Goal: Information Seeking & Learning: Check status

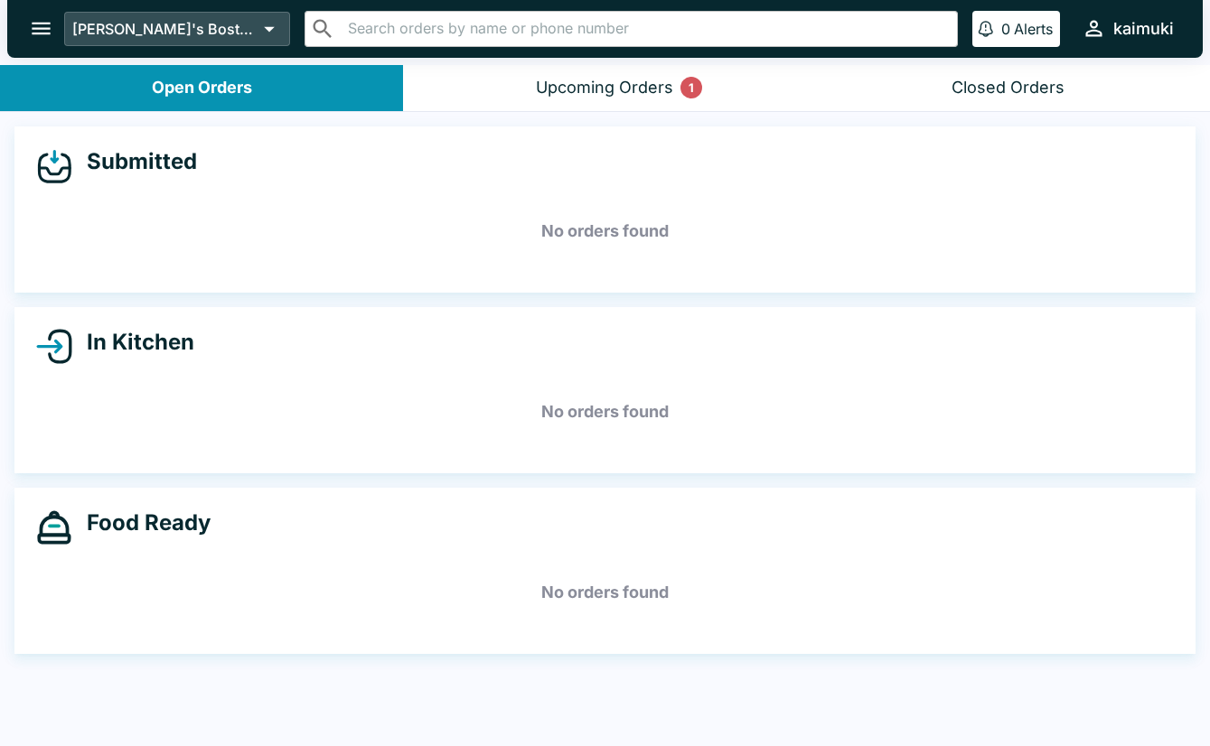
click at [257, 36] on icon at bounding box center [269, 28] width 25 height 25
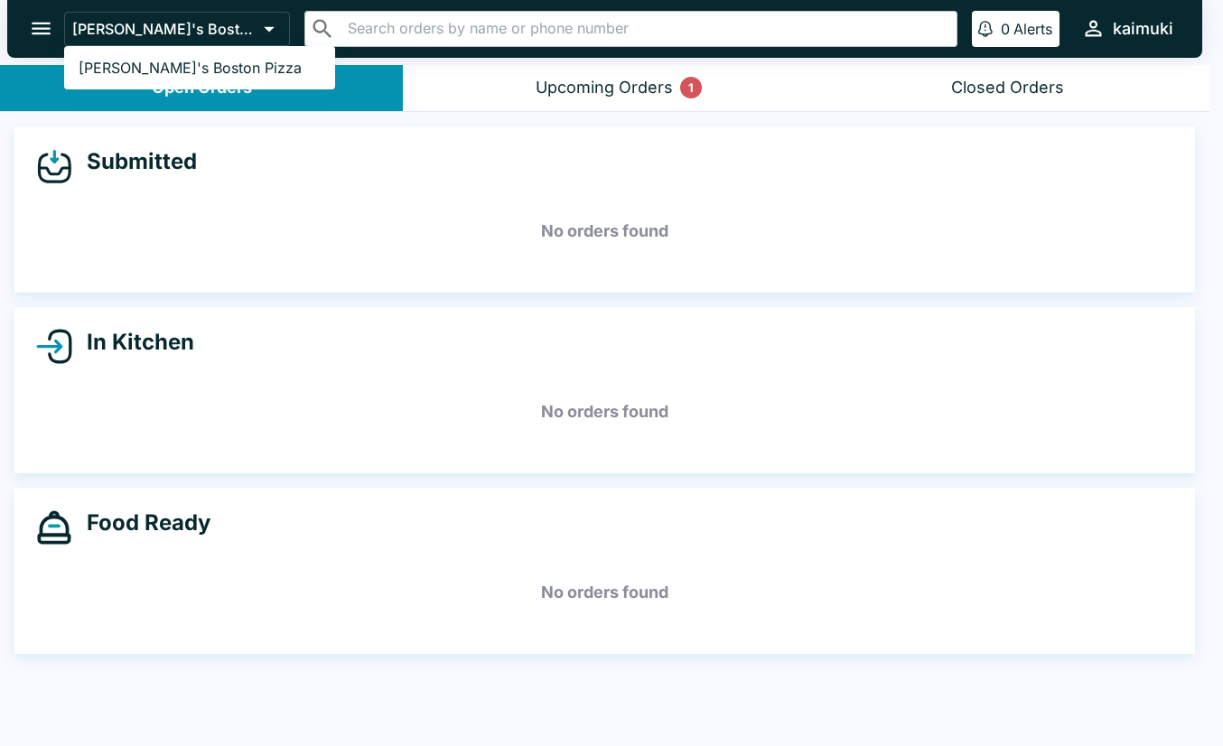
click at [36, 27] on div at bounding box center [611, 373] width 1223 height 746
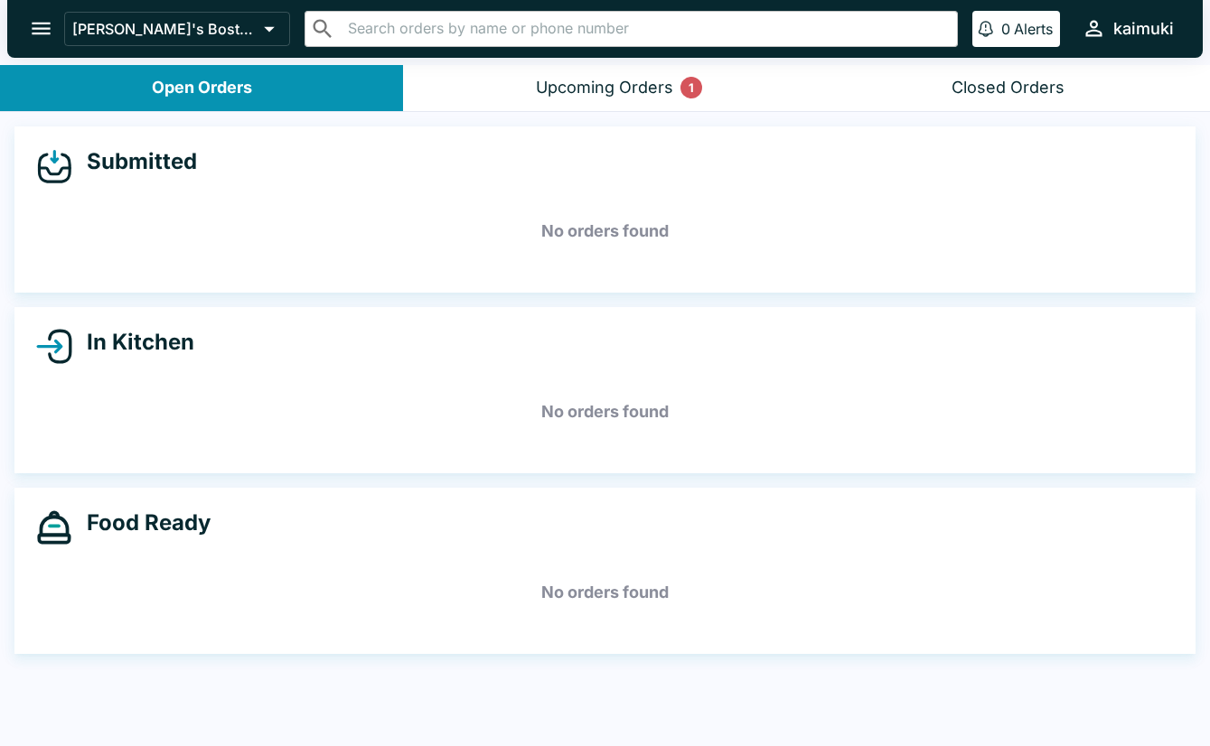
click at [36, 27] on icon "open drawer" at bounding box center [41, 28] width 24 height 24
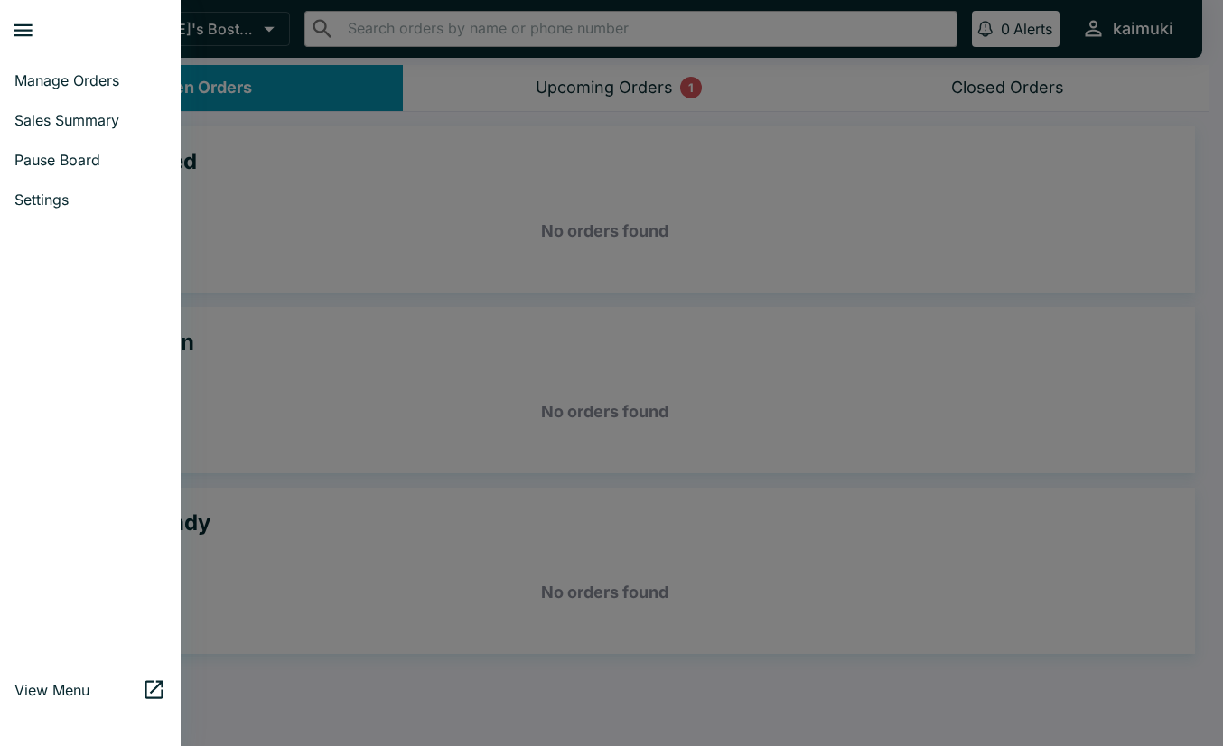
click at [1168, 31] on div at bounding box center [611, 373] width 1223 height 746
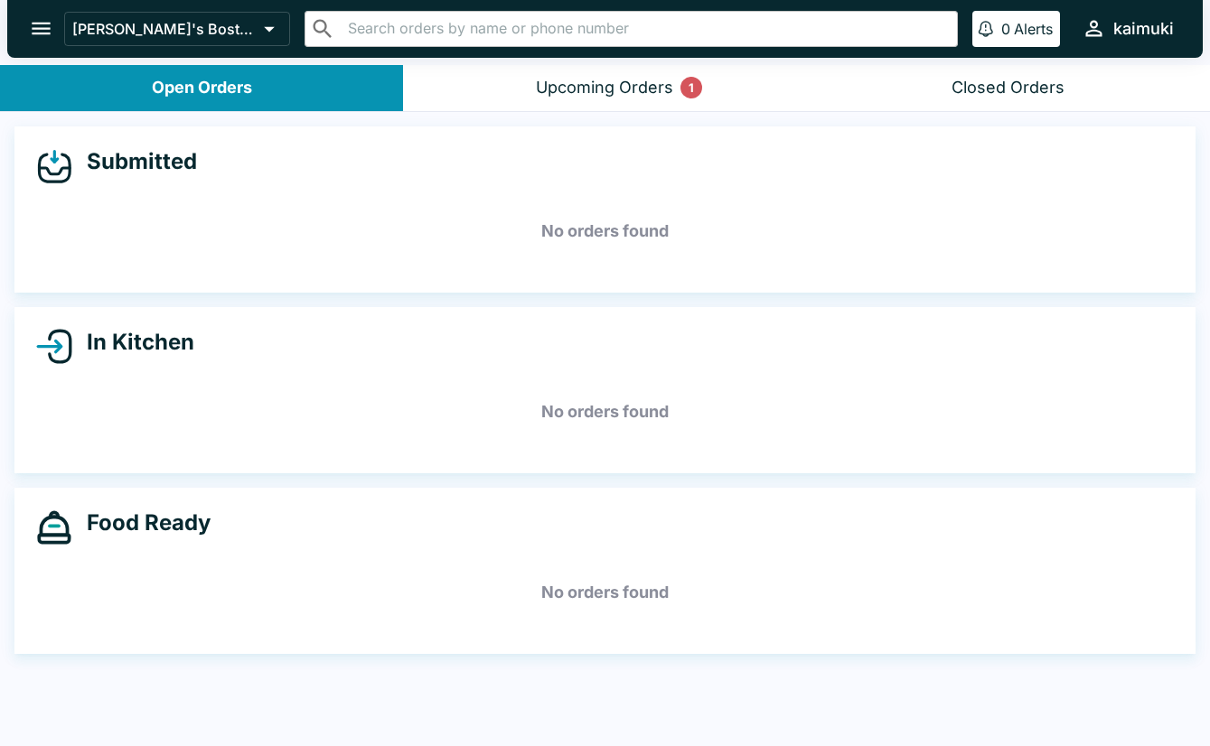
click at [1138, 29] on div "kaimuki" at bounding box center [1143, 29] width 61 height 22
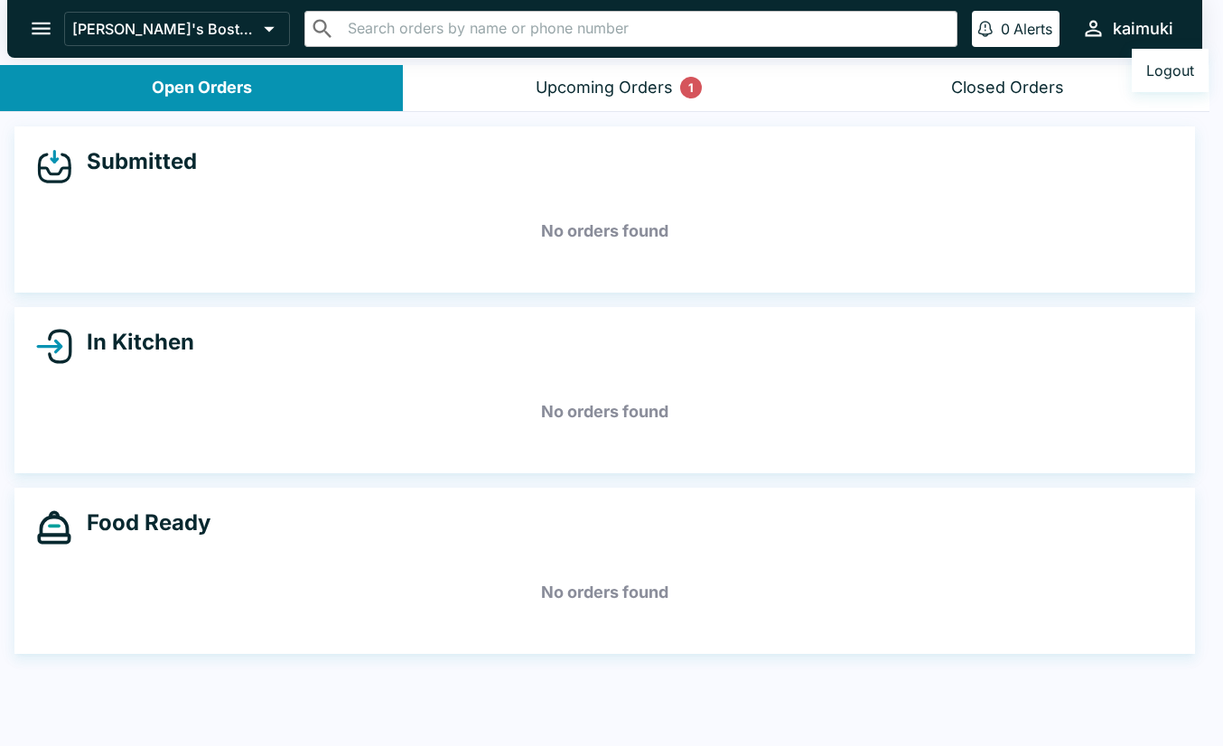
click at [1162, 67] on button "Logout" at bounding box center [1170, 70] width 77 height 29
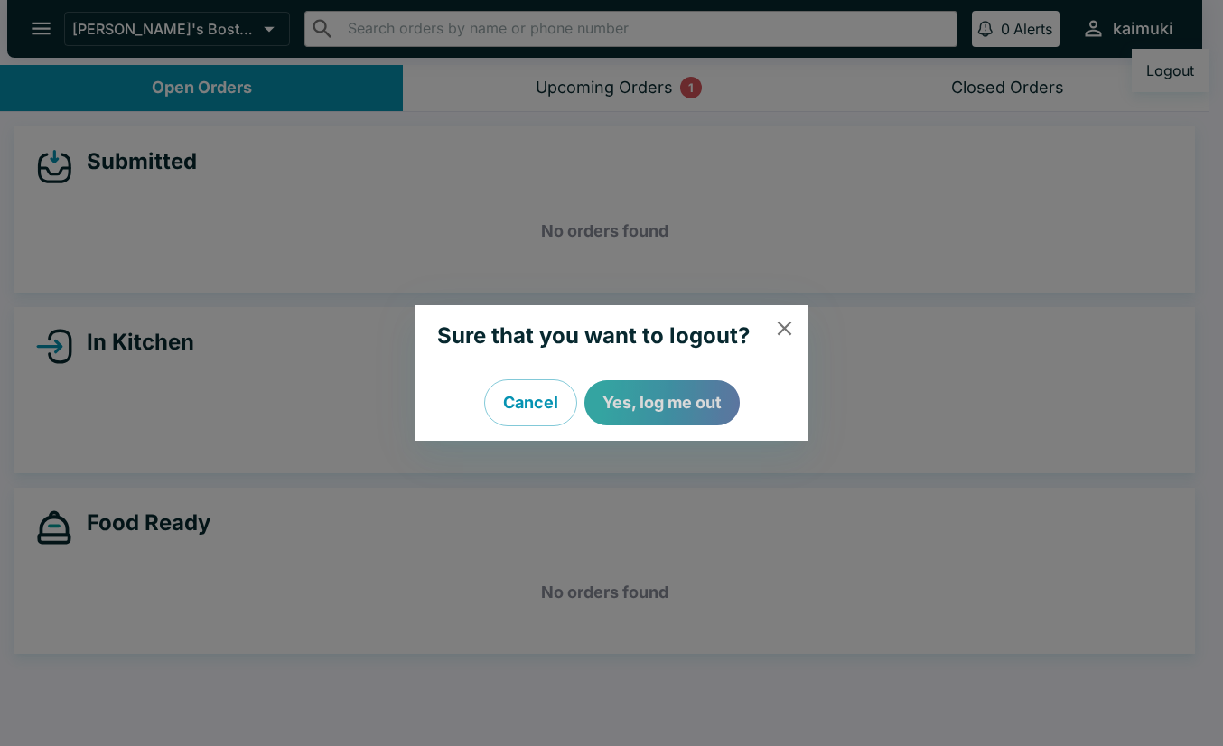
click at [679, 397] on button "Yes, log me out" at bounding box center [662, 402] width 155 height 45
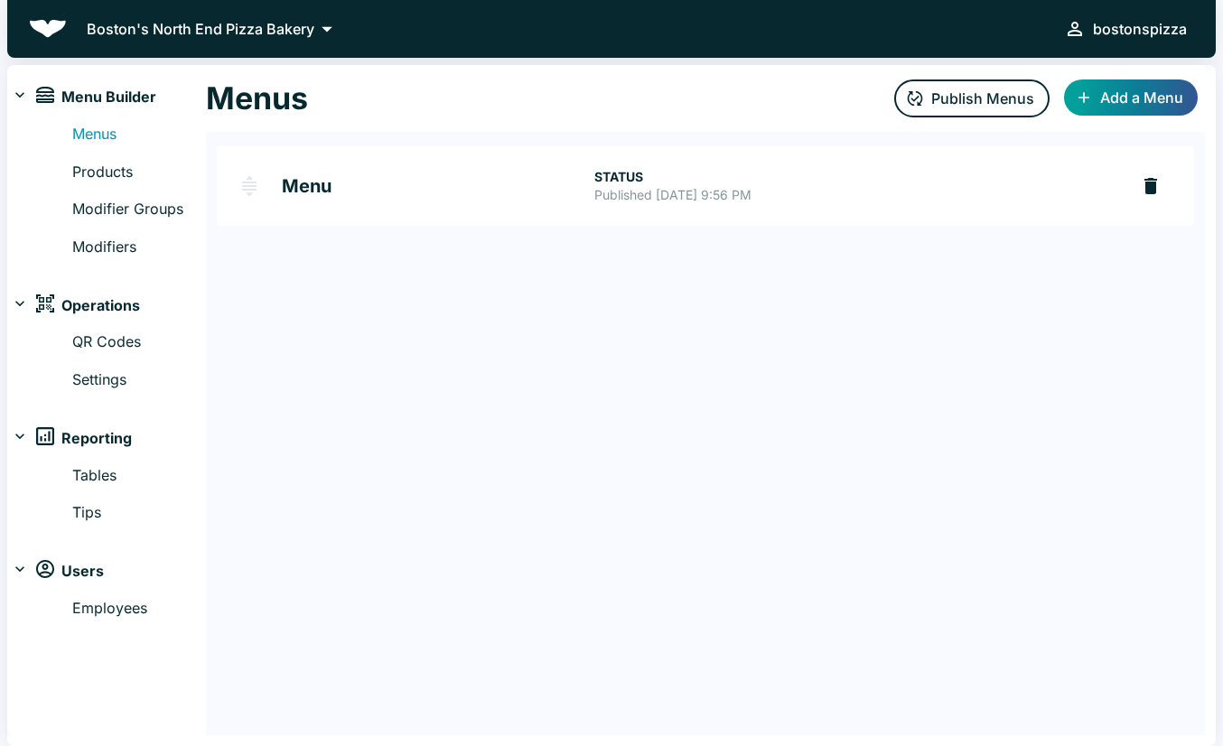
click at [88, 23] on p "Boston's North End Pizza Bakery" at bounding box center [201, 29] width 228 height 22
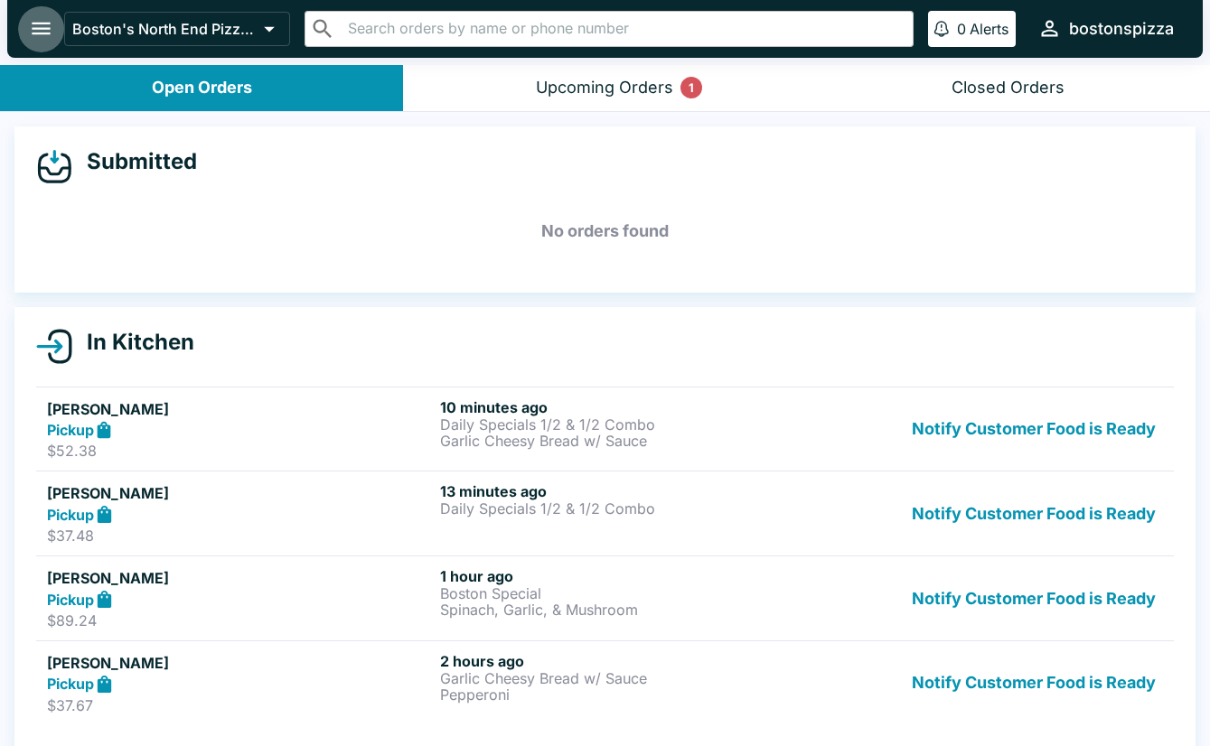
click at [39, 28] on icon "open drawer" at bounding box center [41, 29] width 19 height 13
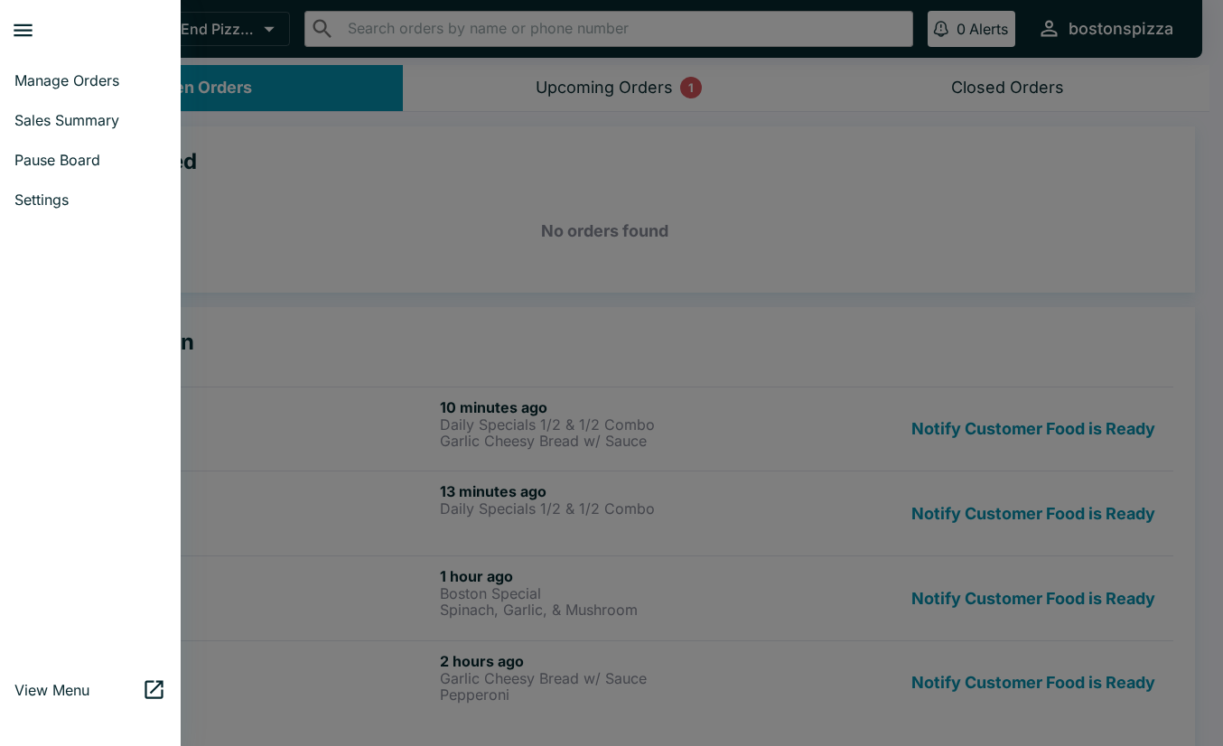
click at [74, 119] on span "Sales Summary" at bounding box center [90, 120] width 152 height 18
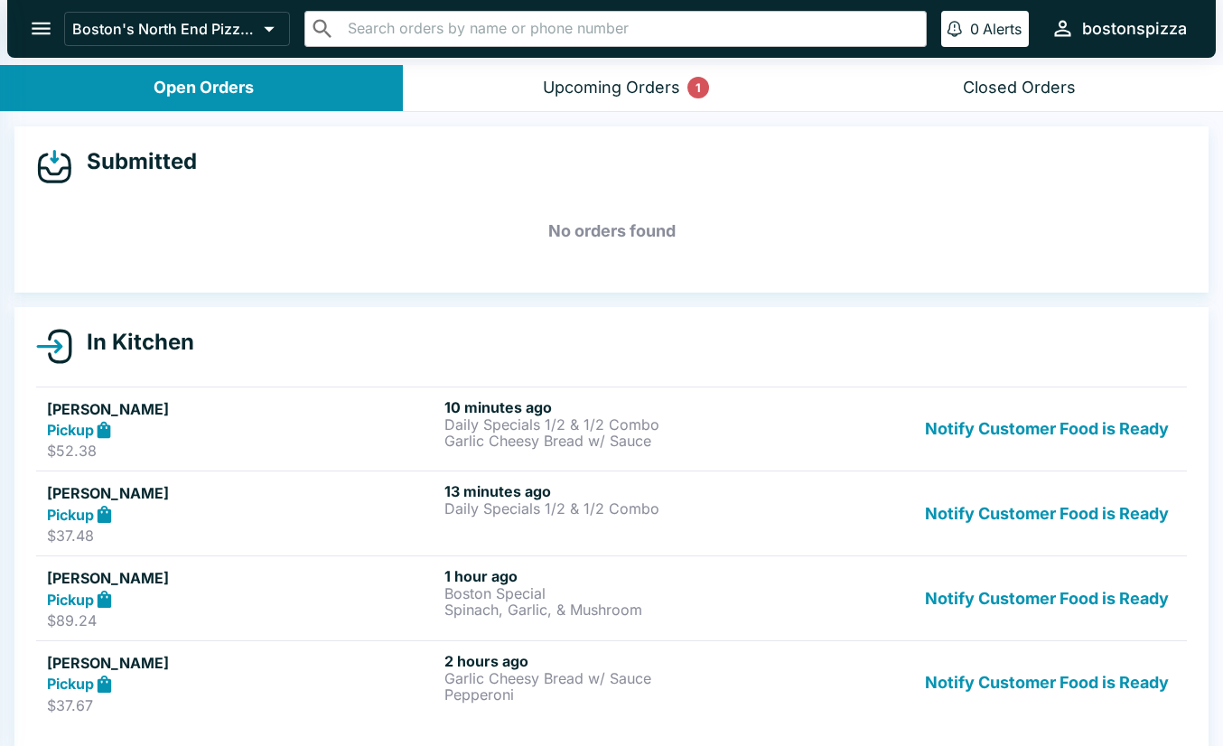
select select "03:00"
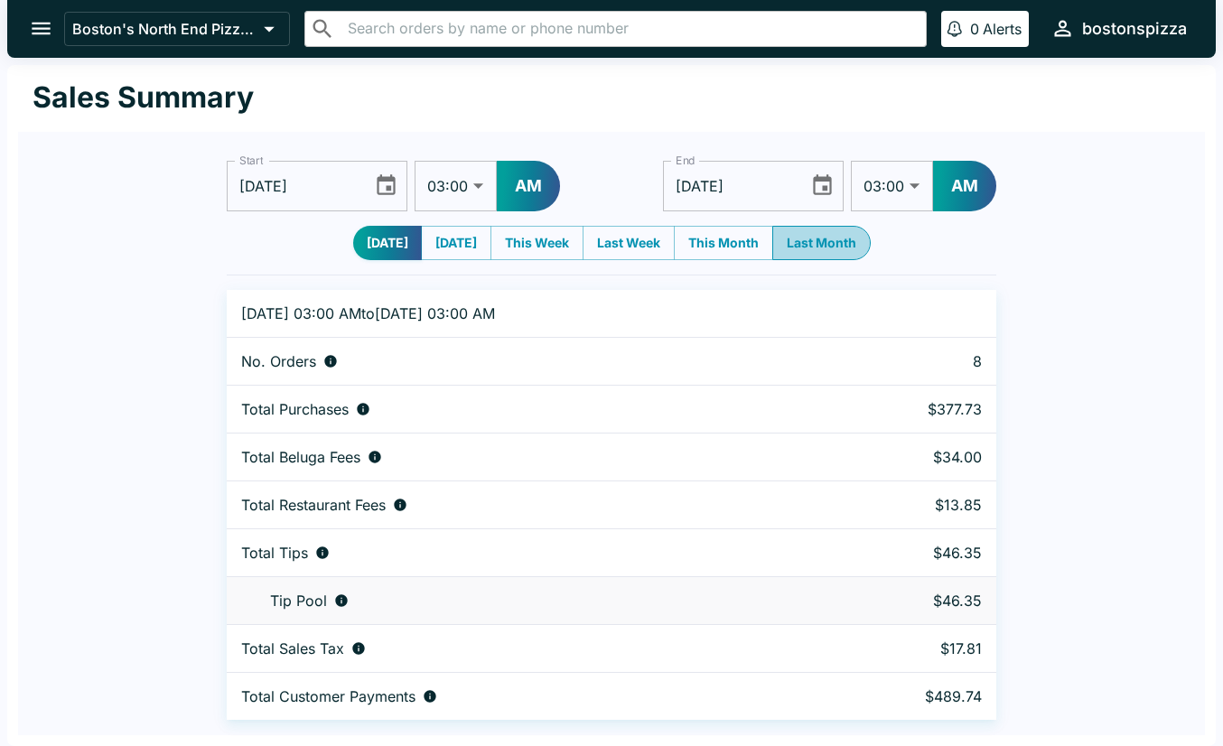
click at [851, 247] on button "Last Month" at bounding box center [821, 243] width 98 height 34
type input "[DATE]"
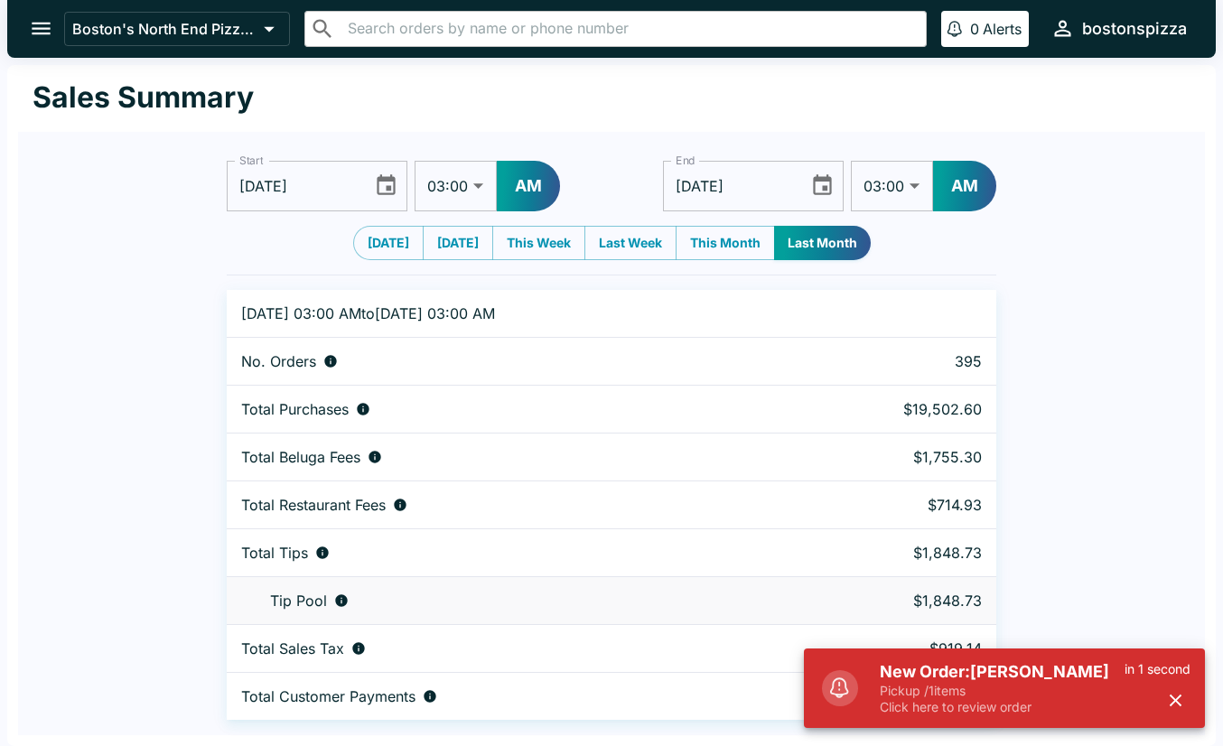
click at [1122, 456] on div "Start [DATE] Start 01:00 01:30 02:00 02:30 03:00 03:30 04:00 04:30 05:00 05:30 …" at bounding box center [611, 426] width 1187 height 588
click at [1128, 347] on div "Start [DATE] Start 01:00 01:30 02:00 02:30 03:00 03:30 04:00 04:30 05:00 05:30 …" at bounding box center [611, 426] width 1187 height 588
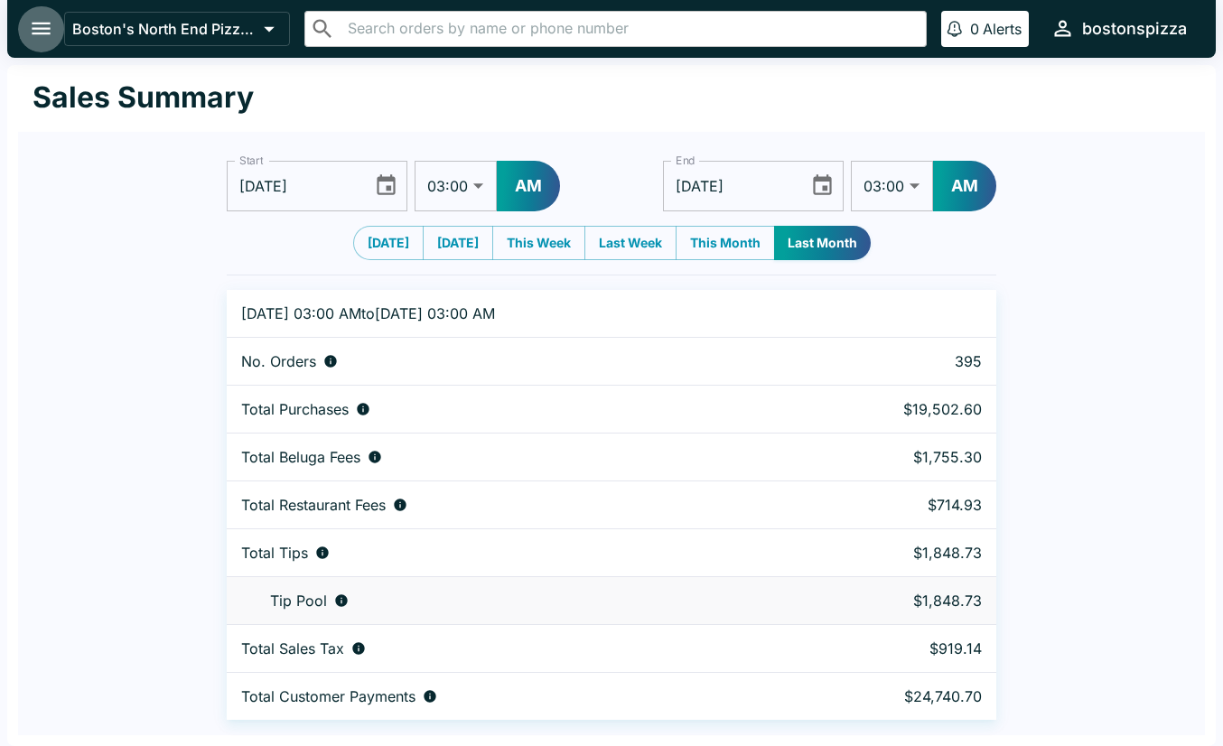
click at [40, 35] on icon "open drawer" at bounding box center [41, 28] width 24 height 24
